Goal: Task Accomplishment & Management: Use online tool/utility

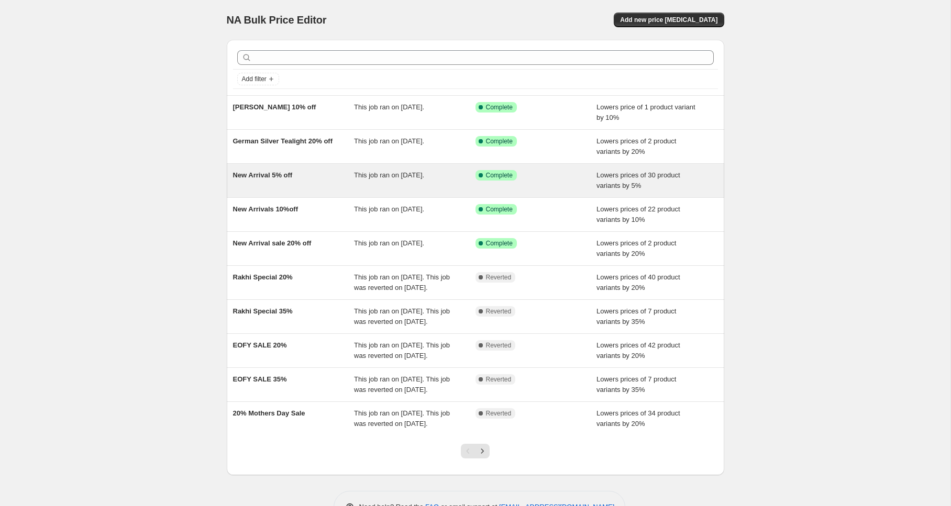
click at [269, 177] on span "New Arrival 5% off" at bounding box center [263, 175] width 60 height 8
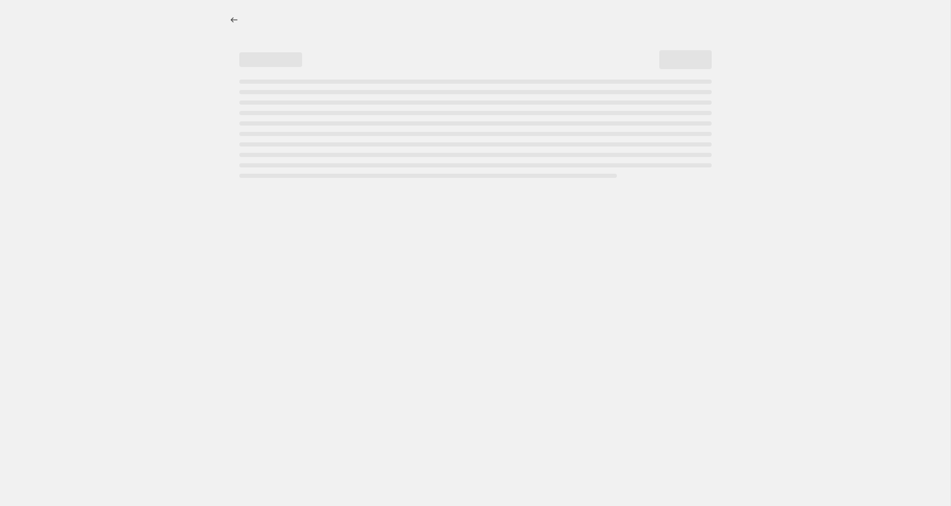
select select "percentage"
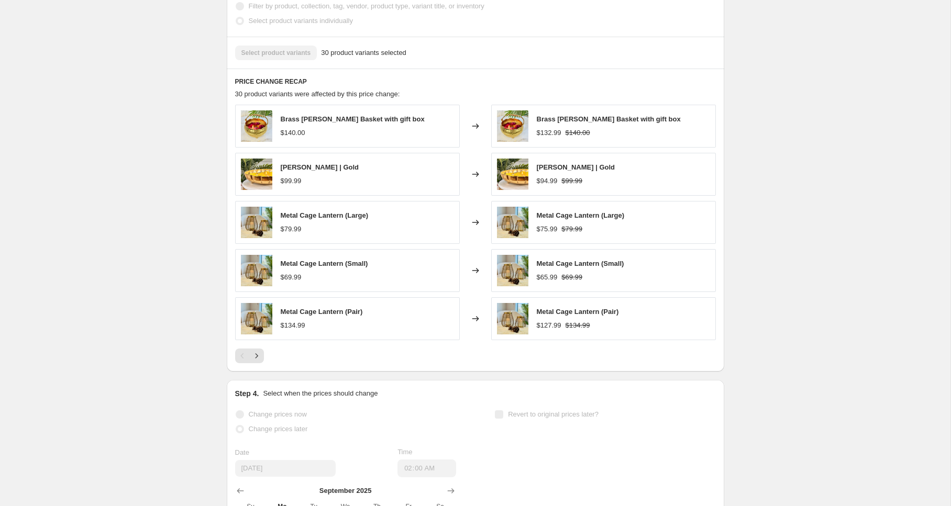
scroll to position [645, 0]
click at [259, 354] on icon "Next" at bounding box center [256, 355] width 10 height 10
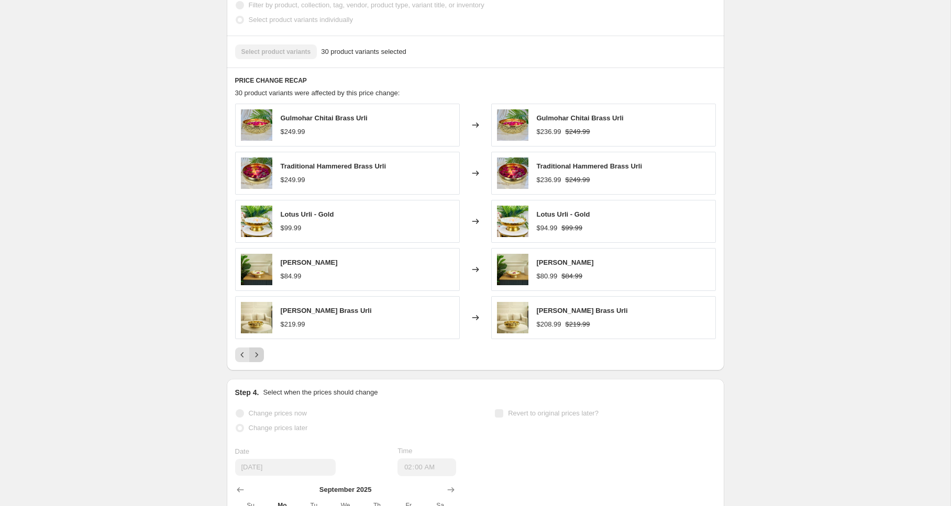
click at [259, 354] on icon "Next" at bounding box center [256, 355] width 10 height 10
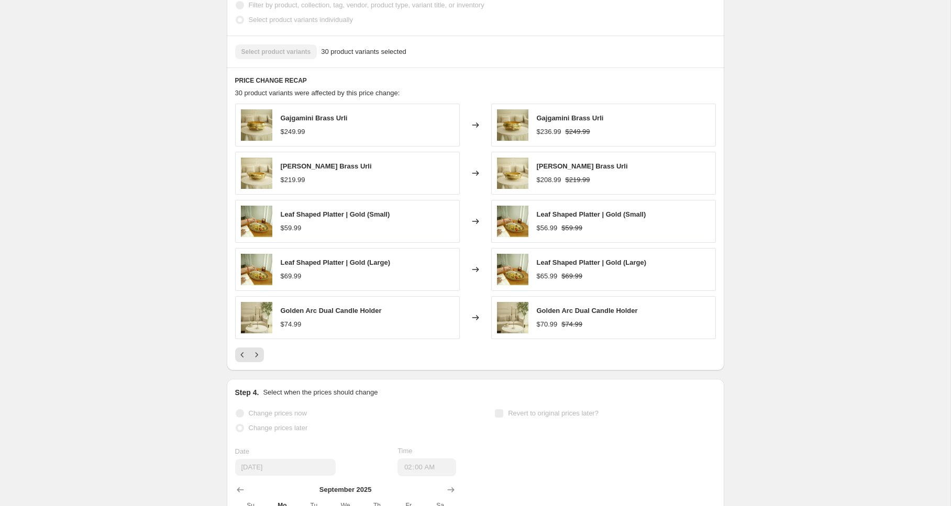
click at [186, 342] on div "New Arrival 5% off. This page is ready New Arrival 5% off Success Complete Comp…" at bounding box center [475, 22] width 950 height 1334
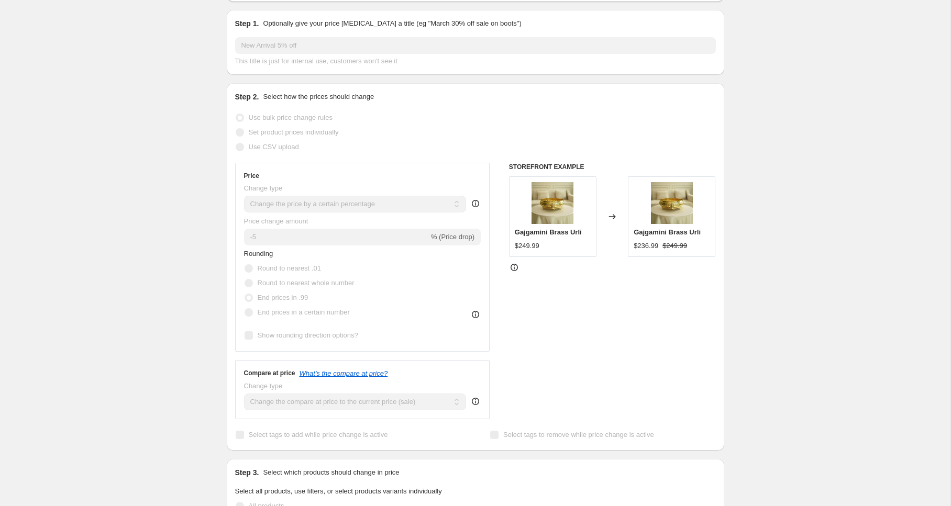
scroll to position [0, 0]
